Goal: Register for event/course

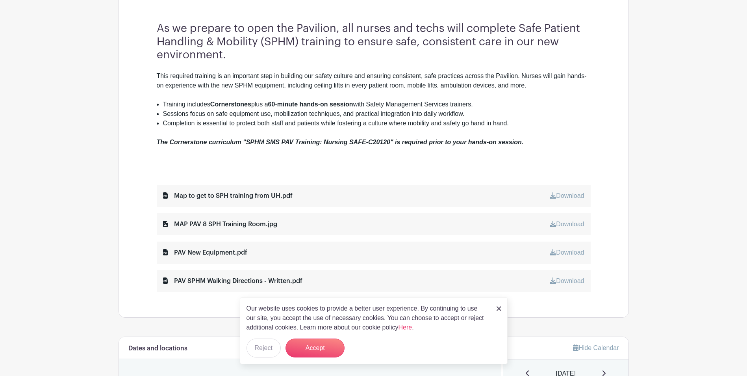
scroll to position [276, 0]
click at [310, 345] on button "Accept" at bounding box center [315, 347] width 59 height 19
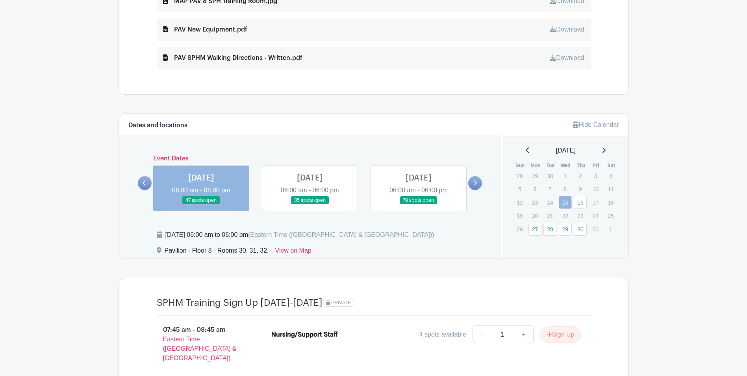
scroll to position [512, 0]
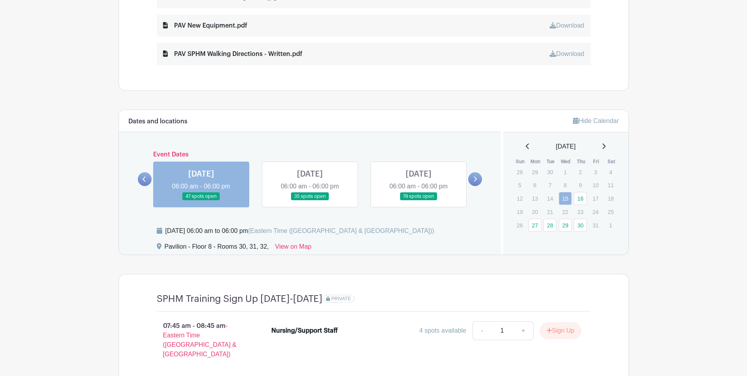
scroll to position [591, 0]
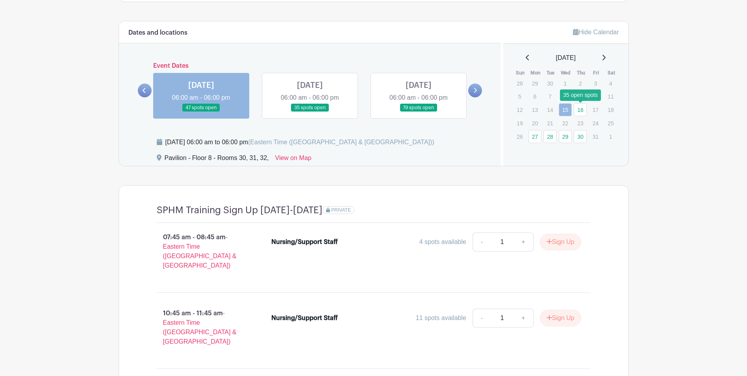
click at [582, 111] on link "16" at bounding box center [580, 109] width 13 height 13
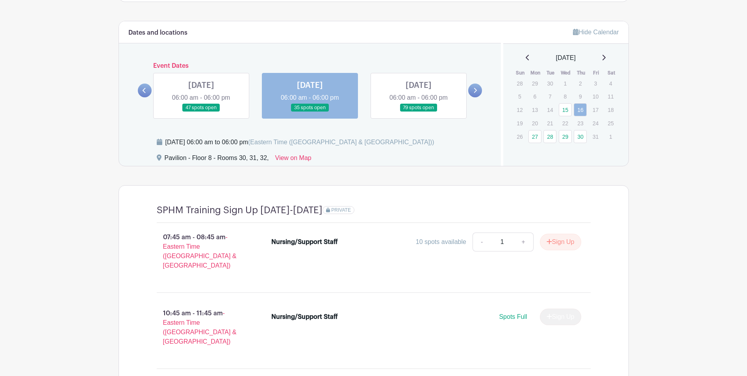
click at [310, 112] on link at bounding box center [310, 112] width 0 height 0
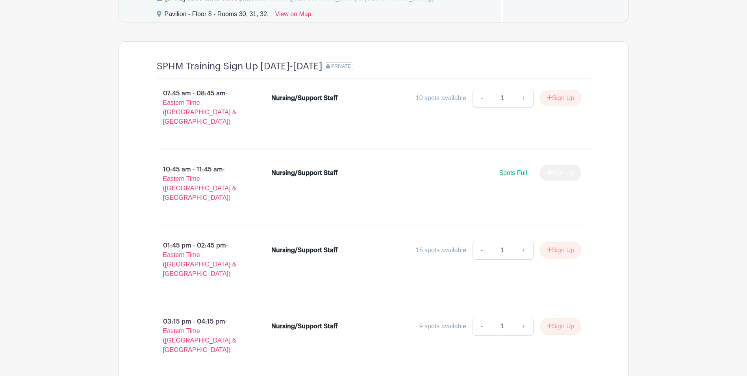
scroll to position [749, 0]
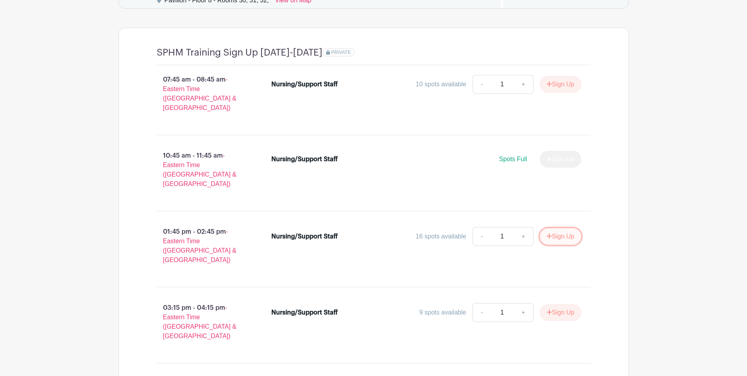
click at [556, 228] on button "Sign Up" at bounding box center [560, 236] width 41 height 17
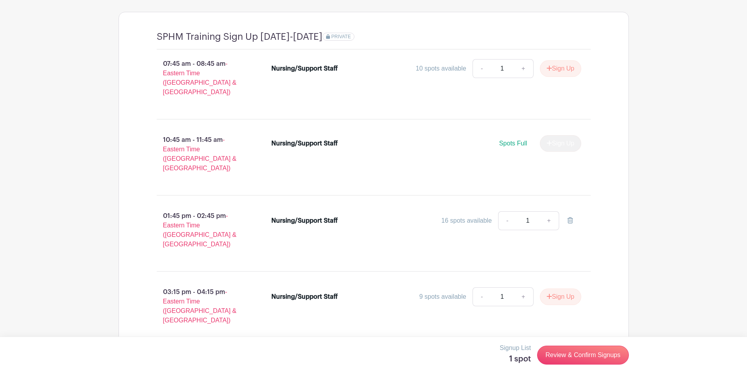
scroll to position [773, 0]
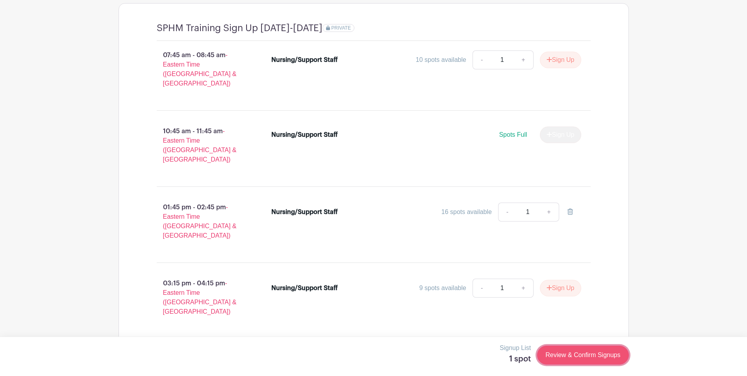
click at [575, 353] on link "Review & Confirm Signups" at bounding box center [582, 355] width 91 height 19
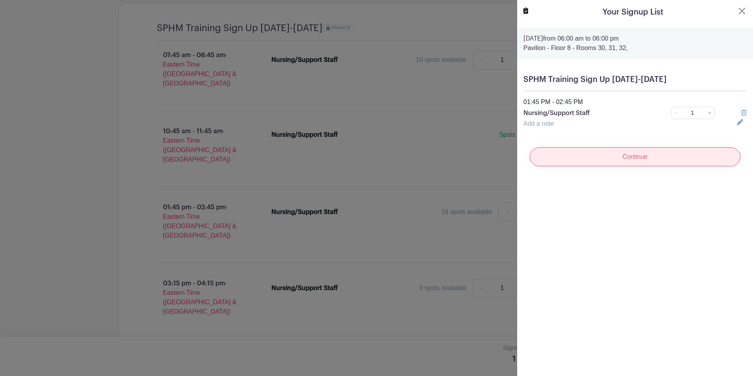
click at [612, 152] on input "Continue" at bounding box center [635, 156] width 211 height 19
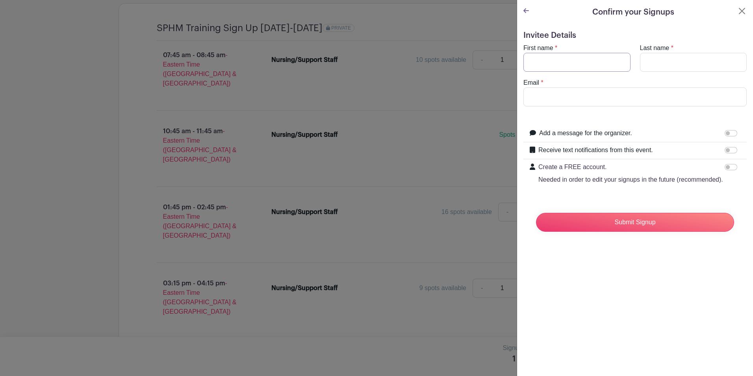
click at [546, 67] on input "First name" at bounding box center [577, 62] width 107 height 19
type input "[PERSON_NAME]"
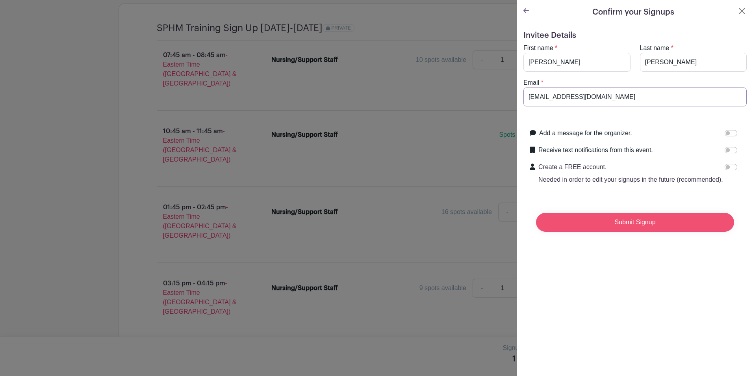
type input "[EMAIL_ADDRESS][DOMAIN_NAME]"
click at [617, 226] on input "Submit Signup" at bounding box center [635, 222] width 198 height 19
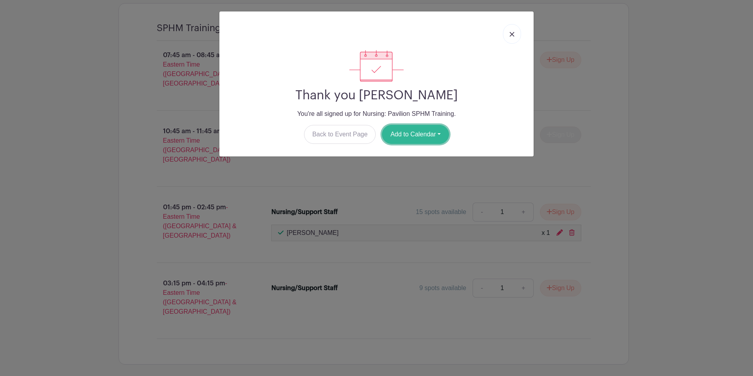
click at [420, 131] on button "Add to Calendar" at bounding box center [415, 134] width 67 height 19
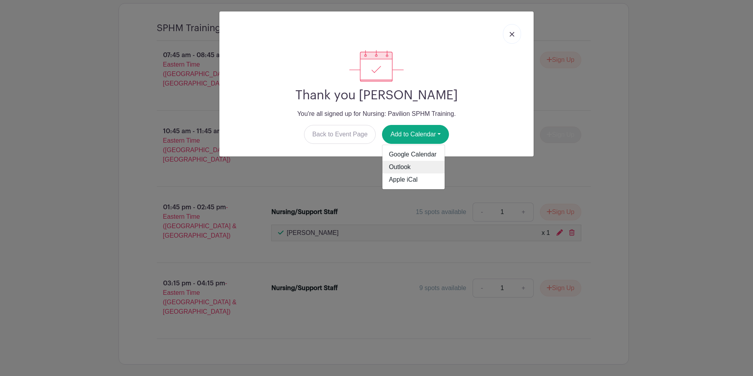
click at [409, 165] on link "Outlook" at bounding box center [414, 167] width 62 height 13
click at [513, 32] on img at bounding box center [512, 34] width 5 height 5
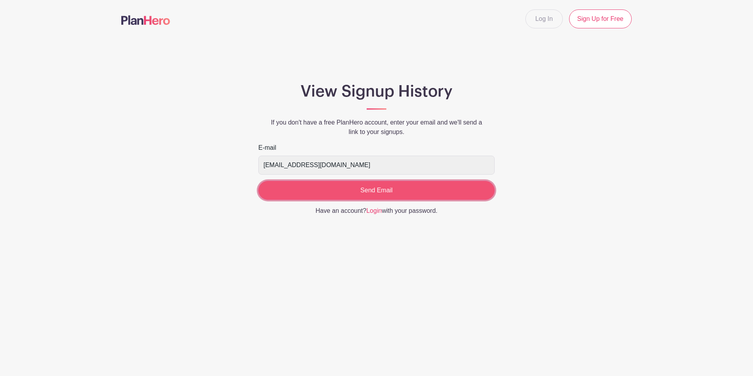
click at [368, 194] on input "Send Email" at bounding box center [376, 190] width 236 height 19
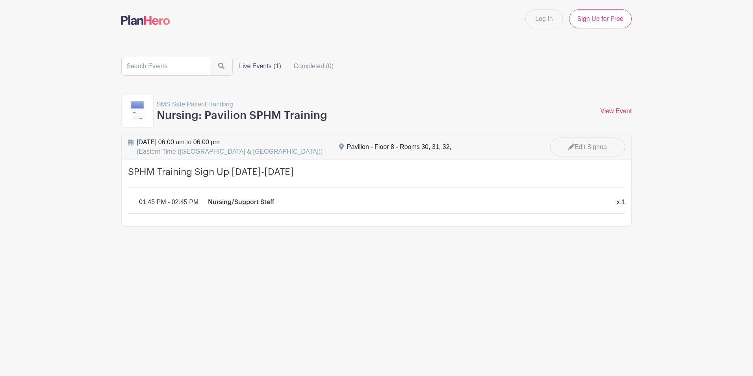
click at [233, 203] on p "Nursing/Support Staff" at bounding box center [241, 201] width 67 height 9
click at [590, 148] on link "Edit Signup" at bounding box center [587, 148] width 75 height 20
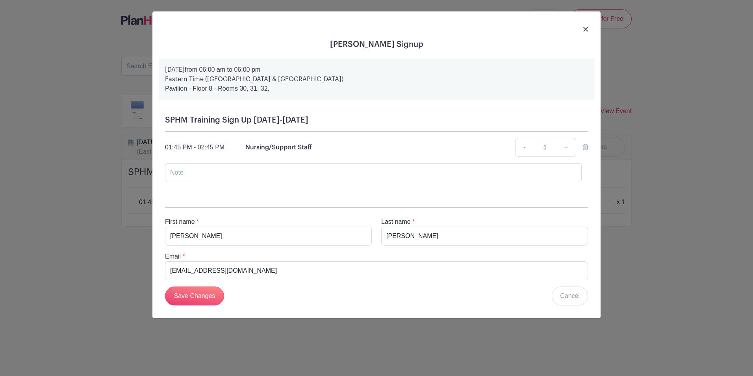
click at [585, 148] on icon at bounding box center [586, 147] width 6 height 6
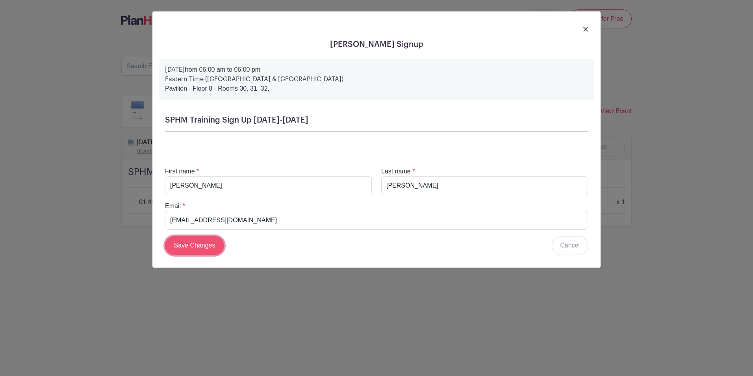
click at [183, 245] on input "Save Changes" at bounding box center [194, 245] width 59 height 19
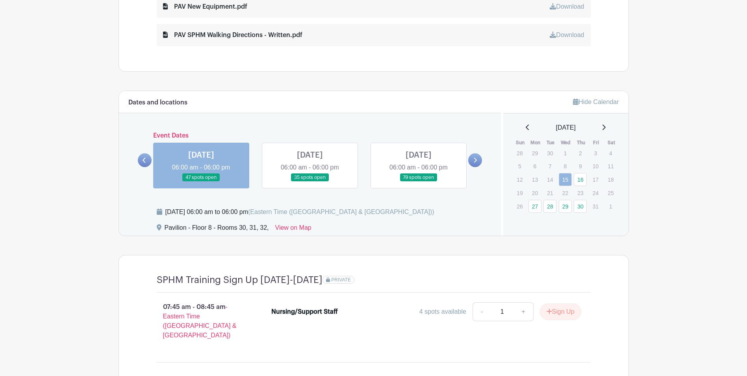
scroll to position [512, 0]
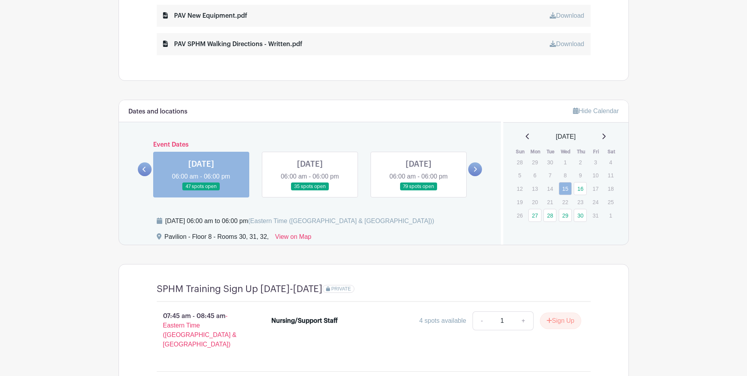
click at [310, 191] on link at bounding box center [310, 191] width 0 height 0
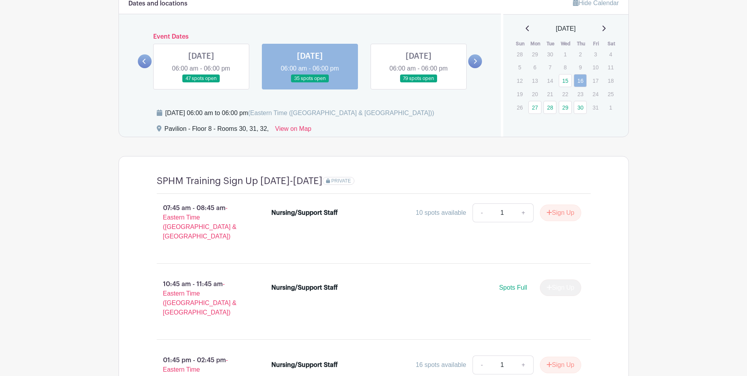
scroll to position [615, 0]
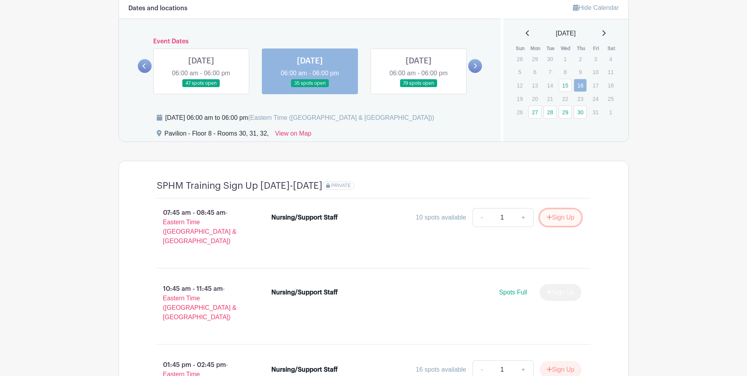
click at [568, 218] on button "Sign Up" at bounding box center [560, 217] width 41 height 17
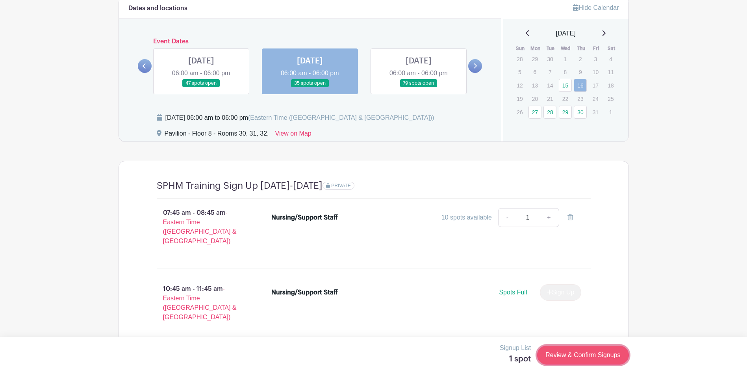
click at [576, 355] on link "Review & Confirm Signups" at bounding box center [582, 355] width 91 height 19
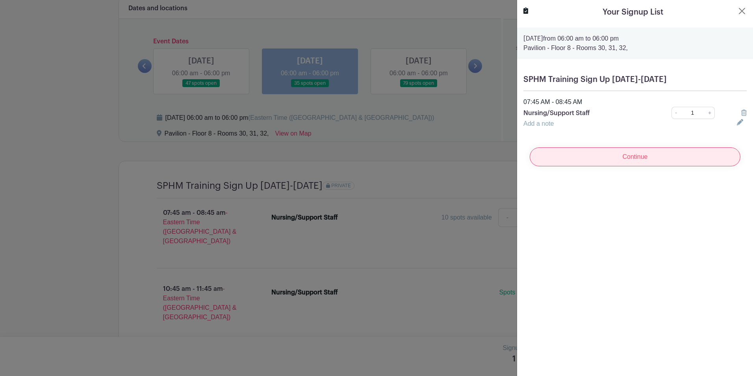
click at [621, 159] on input "Continue" at bounding box center [635, 156] width 211 height 19
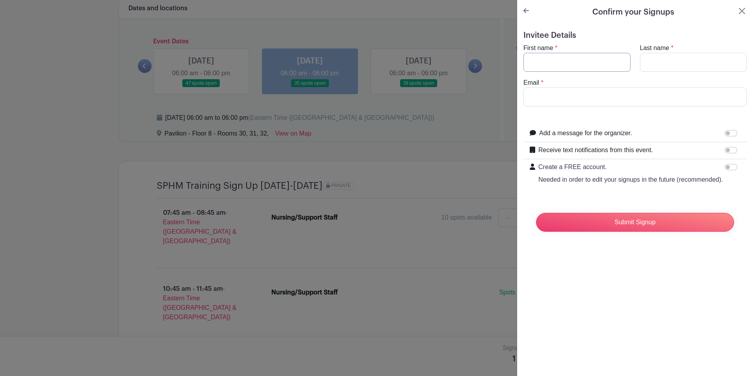
click at [557, 63] on input "First name" at bounding box center [577, 62] width 107 height 19
type input "Marc"
type input "Wilson"
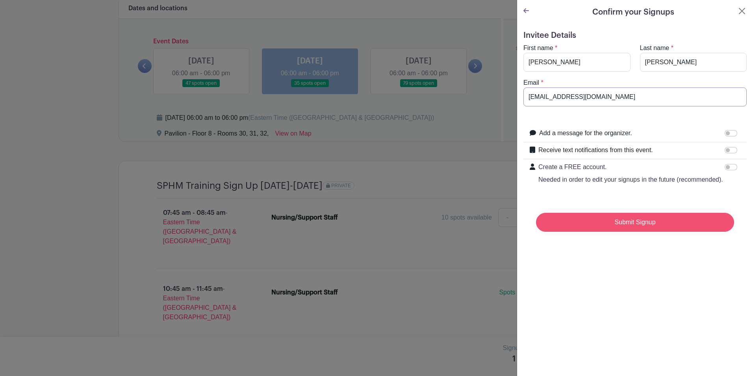
type input "marcaw@med.umich.edu"
click at [637, 228] on input "Submit Signup" at bounding box center [635, 222] width 198 height 19
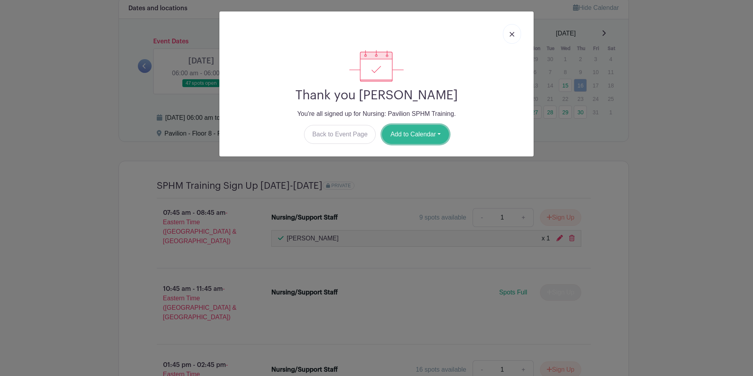
click at [409, 135] on button "Add to Calendar" at bounding box center [415, 134] width 67 height 19
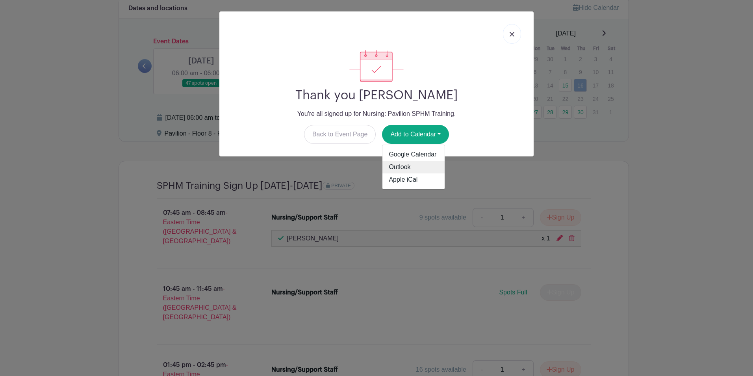
click at [406, 169] on link "Outlook" at bounding box center [414, 167] width 62 height 13
click at [515, 33] on link at bounding box center [512, 34] width 18 height 20
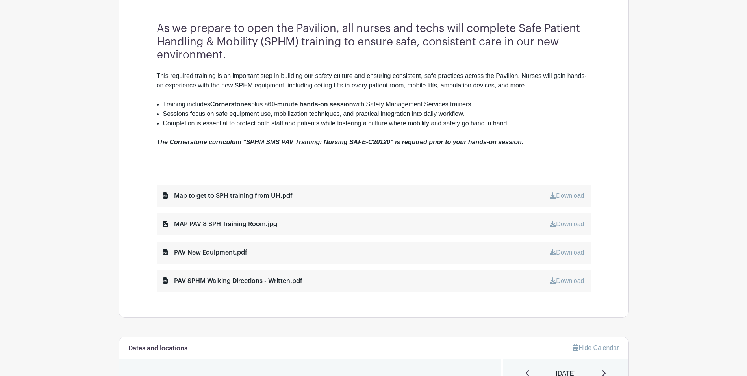
scroll to position [276, 0]
click at [224, 252] on div "PAV New Equipment.pdf" at bounding box center [205, 251] width 84 height 9
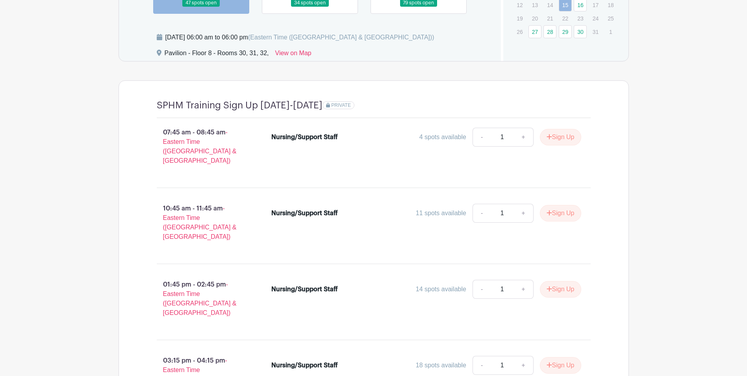
scroll to position [615, 0]
